Goal: Check status: Check status

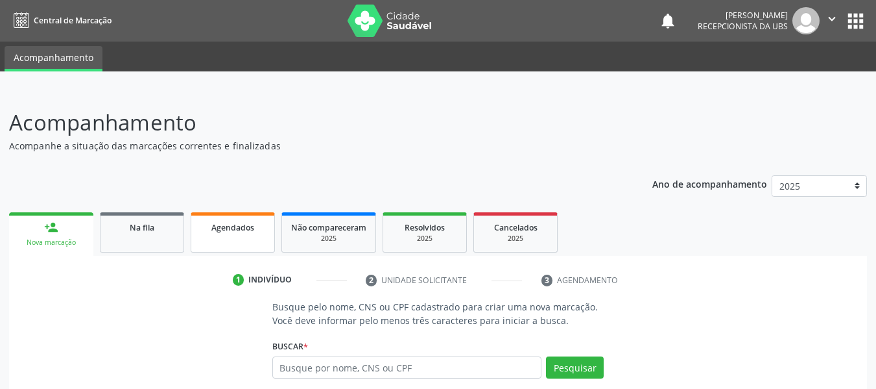
click at [242, 228] on span "Agendados" at bounding box center [232, 227] width 43 height 11
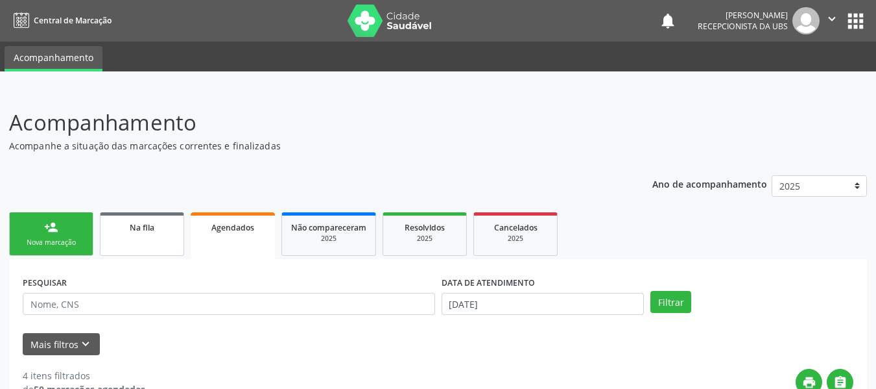
click at [142, 233] on div "Na fila" at bounding box center [142, 227] width 65 height 14
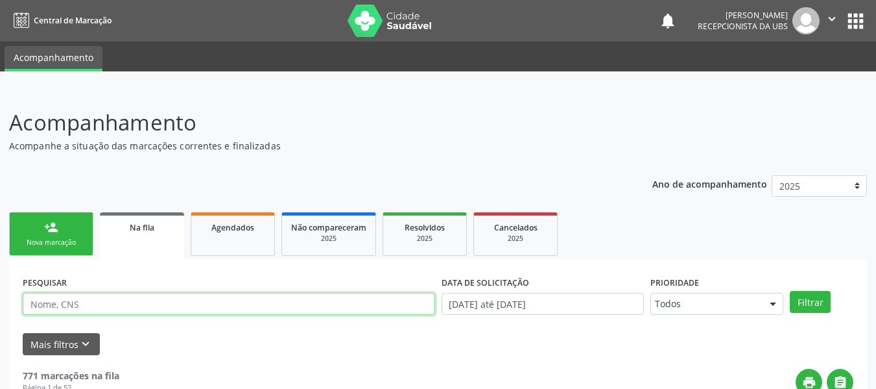
click at [92, 304] on input "text" at bounding box center [229, 304] width 413 height 22
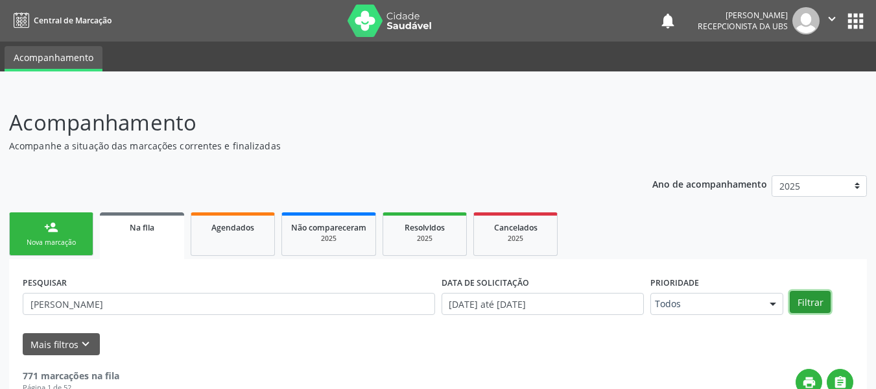
click at [805, 300] on button "Filtrar" at bounding box center [810, 302] width 41 height 22
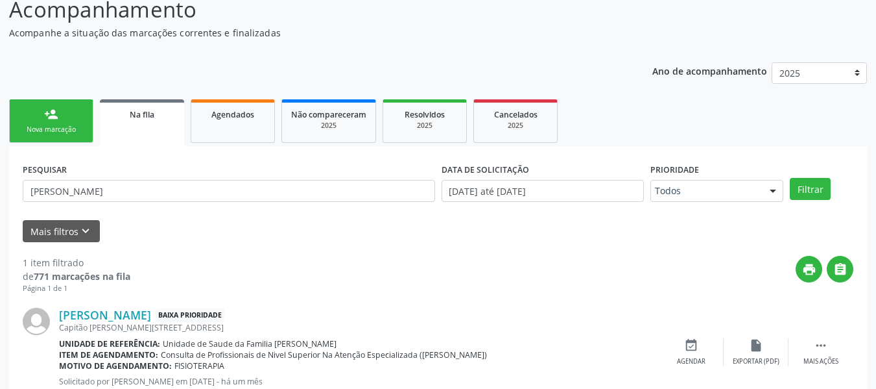
scroll to position [156, 0]
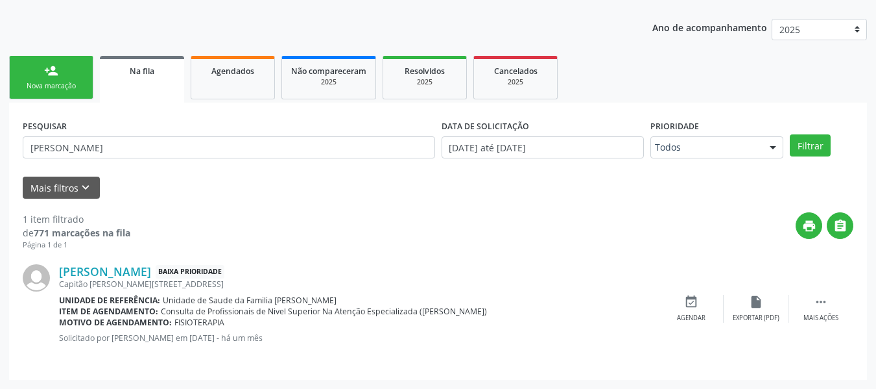
click at [156, 78] on link "Na fila" at bounding box center [142, 79] width 84 height 47
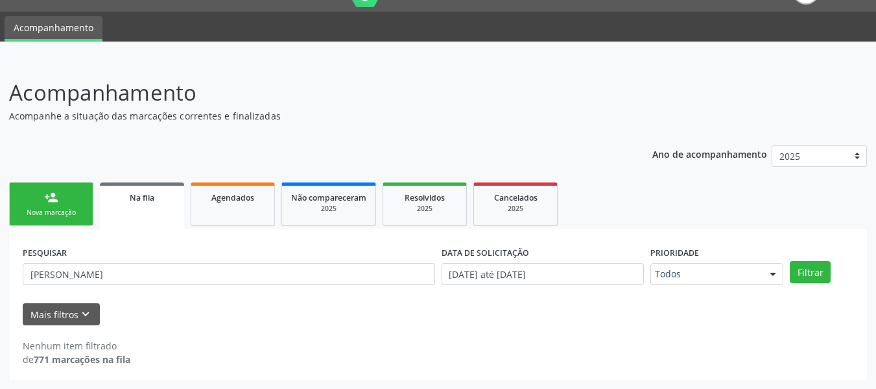
scroll to position [30, 0]
click at [163, 200] on div "Na fila" at bounding box center [142, 197] width 66 height 14
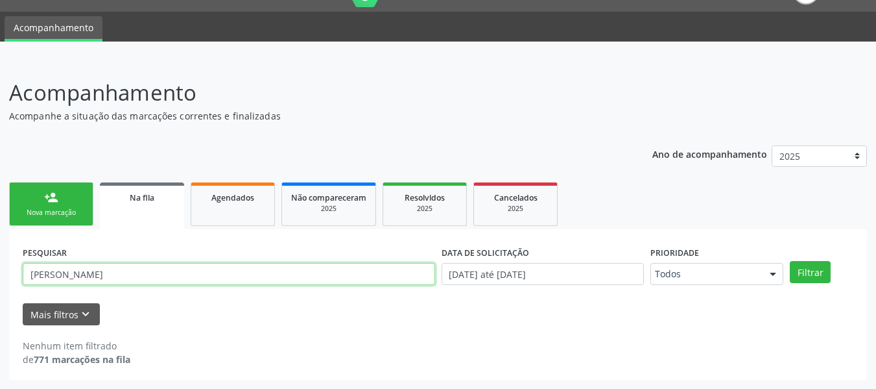
click at [132, 274] on input "[PERSON_NAME]" at bounding box center [229, 274] width 413 height 22
type input "J"
type input "auricélia"
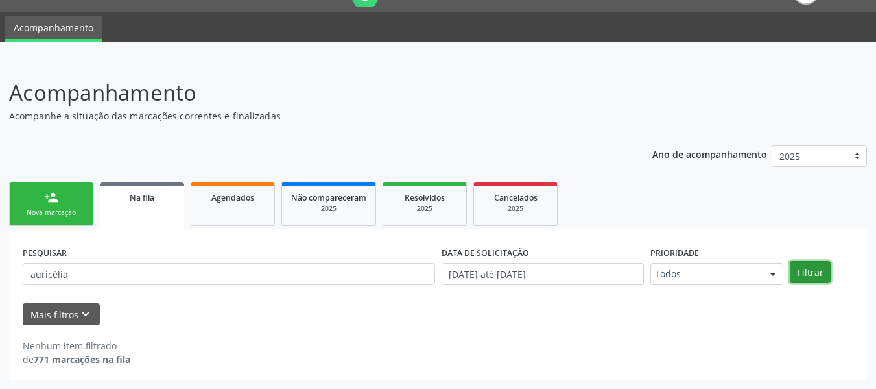
click at [808, 270] on button "Filtrar" at bounding box center [810, 272] width 41 height 22
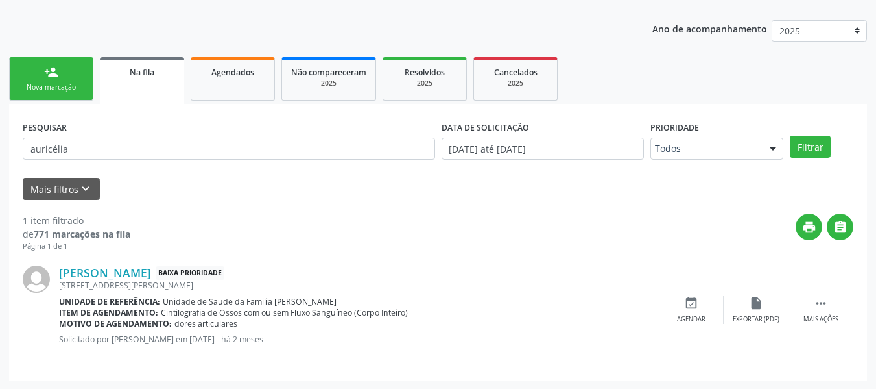
scroll to position [156, 0]
